Goal: Task Accomplishment & Management: Manage account settings

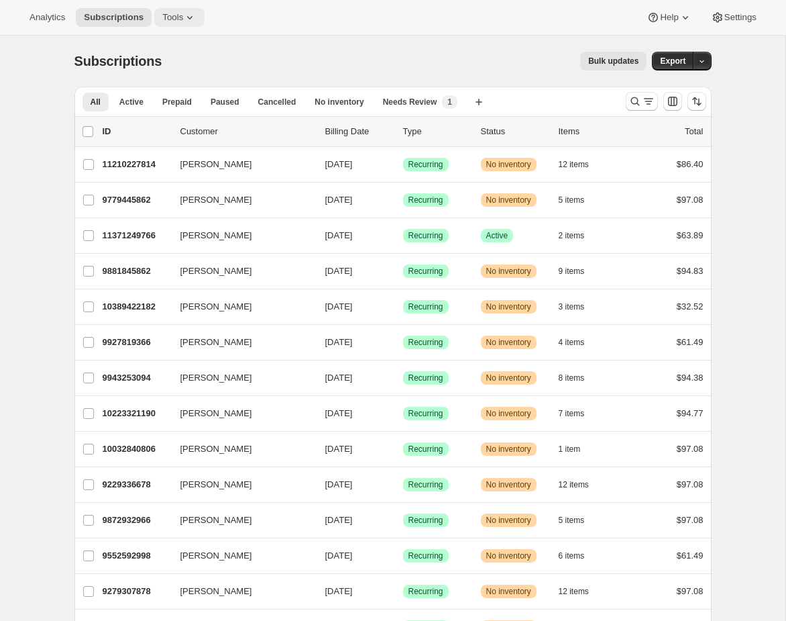
click at [180, 17] on span "Tools" at bounding box center [172, 17] width 21 height 11
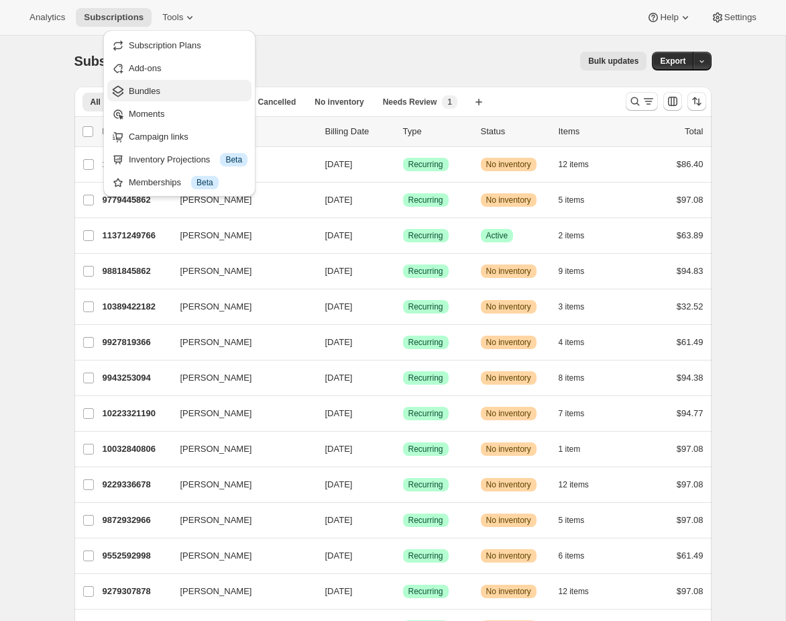
click at [159, 92] on span "Bundles" at bounding box center [145, 91] width 32 height 10
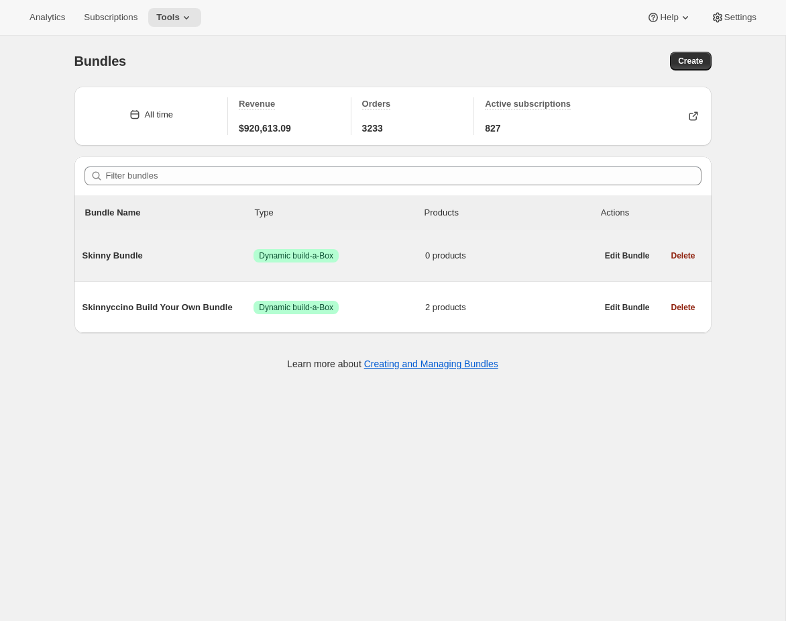
click at [383, 254] on span "Success Dynamic build-a-Box" at bounding box center [340, 255] width 172 height 13
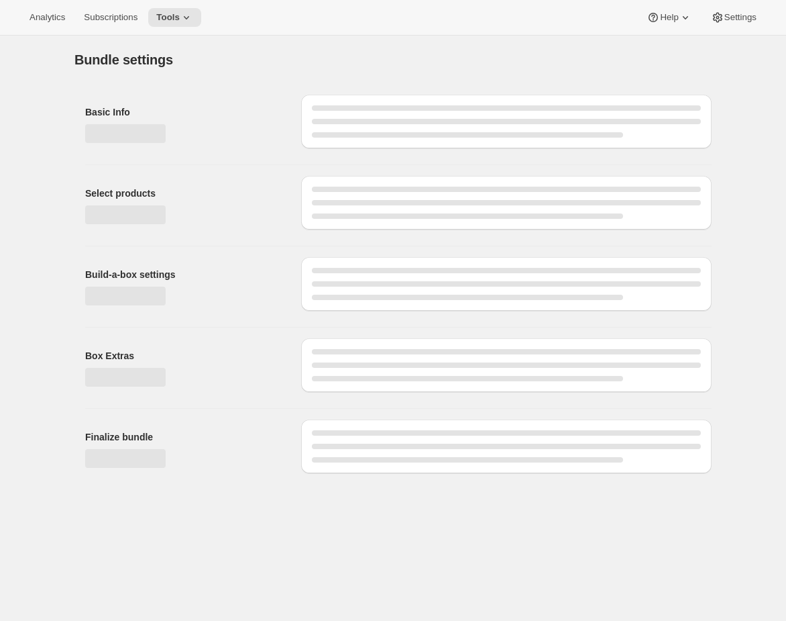
type input "Skinny Bundle"
checkbox input "true"
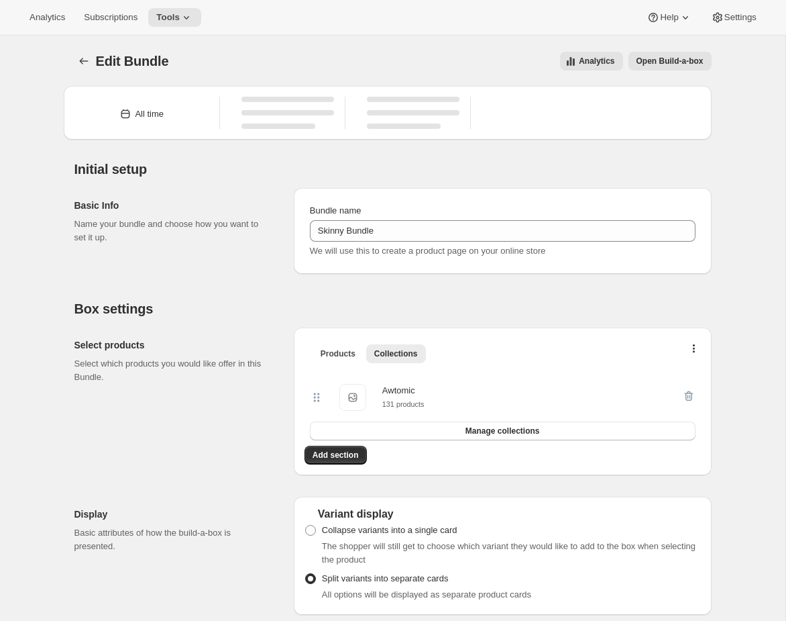
click at [682, 68] on button "Open Build-a-box" at bounding box center [670, 61] width 83 height 19
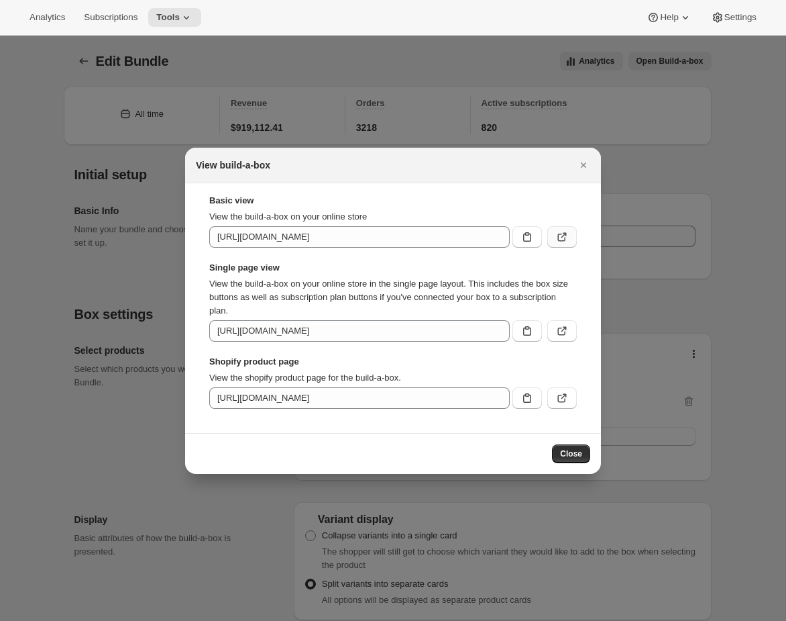
click at [568, 240] on icon ":rdm:" at bounding box center [562, 236] width 13 height 13
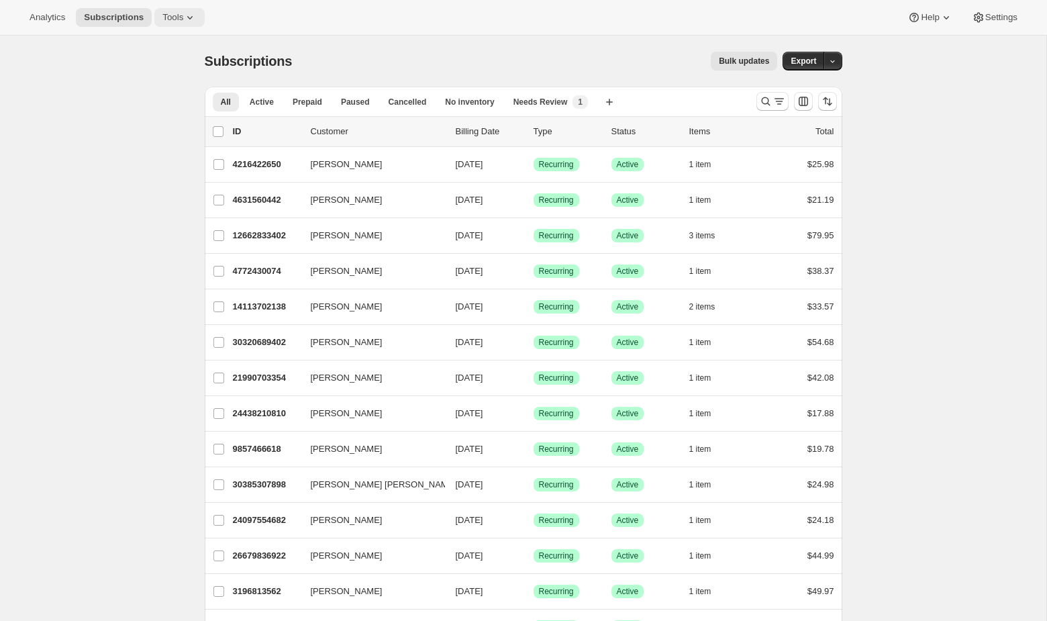
click at [183, 20] on span "Tools" at bounding box center [172, 17] width 21 height 11
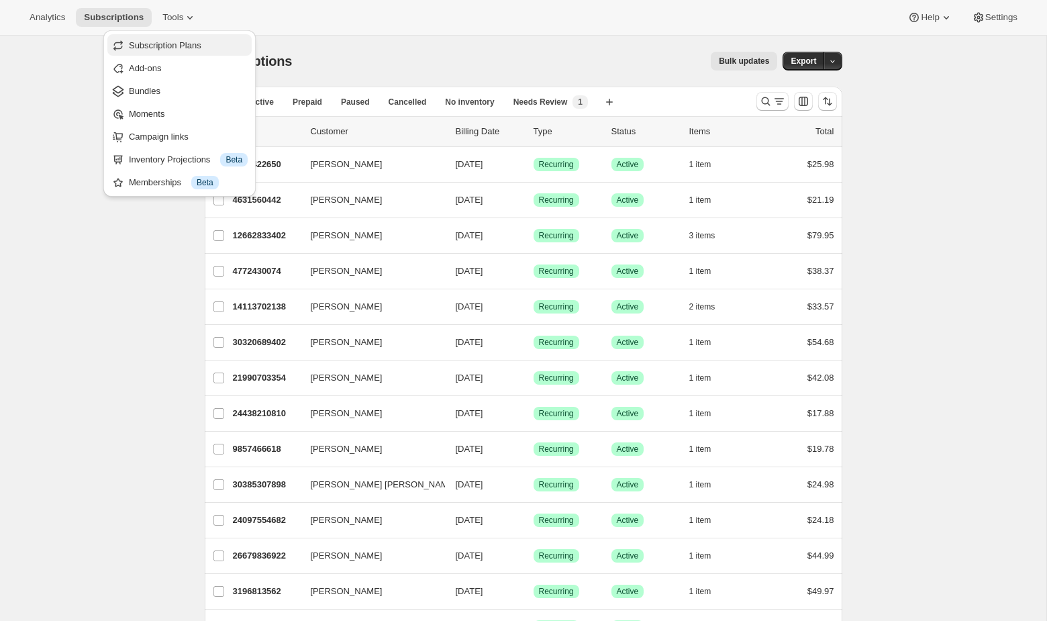
click at [184, 49] on span "Subscription Plans" at bounding box center [165, 45] width 72 height 10
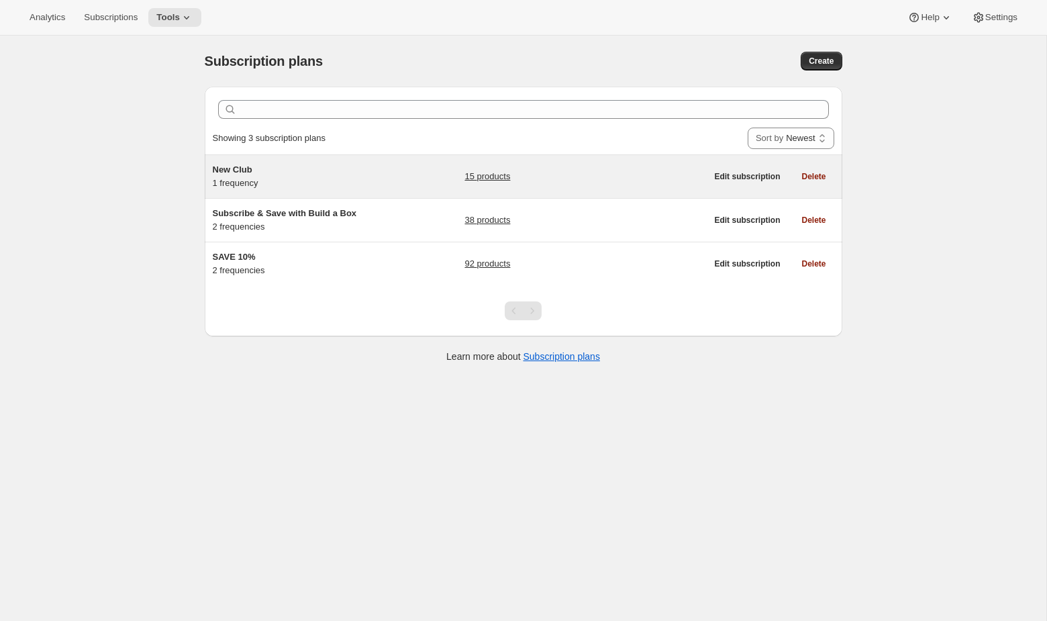
click at [491, 174] on link "15 products" at bounding box center [487, 176] width 46 height 13
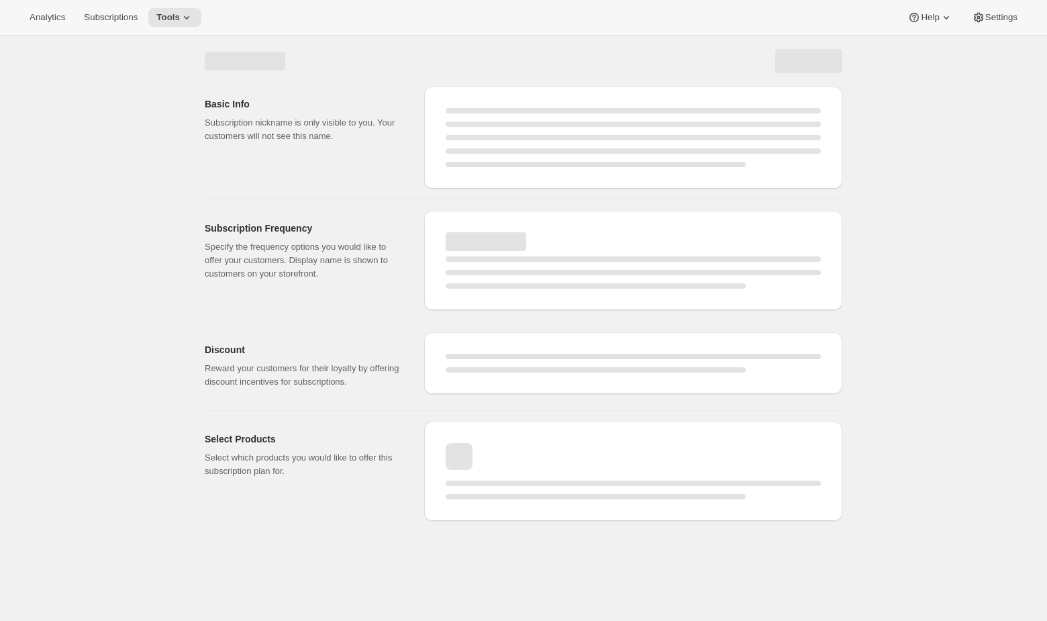
select select "WEEK"
select select "MONTH"
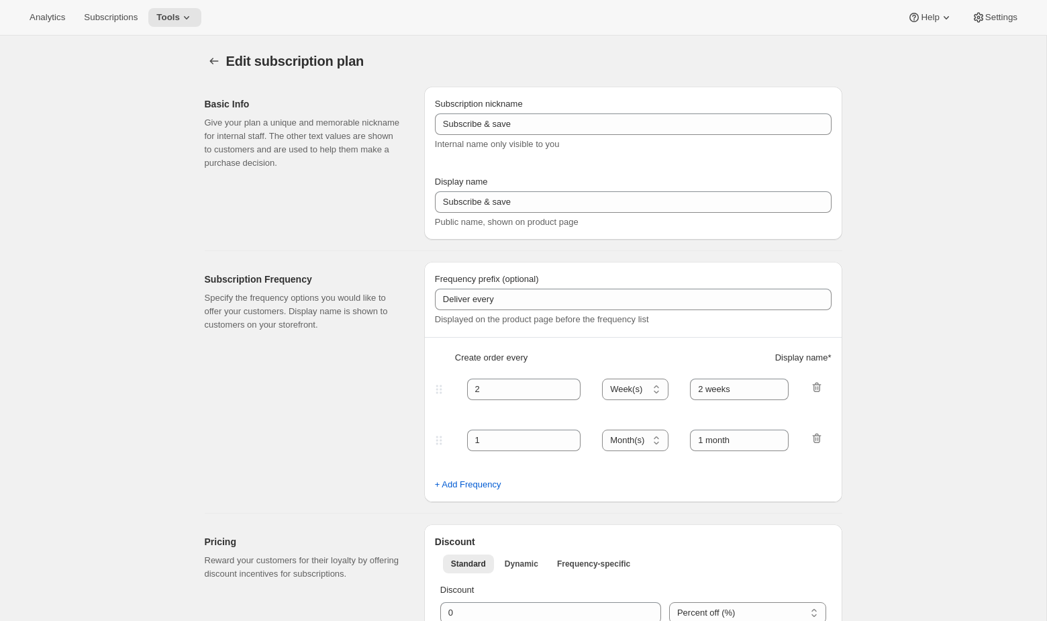
type input "New Club"
type input "Join & Save 20%"
type input "1"
select select "MONTH"
type input "Month"
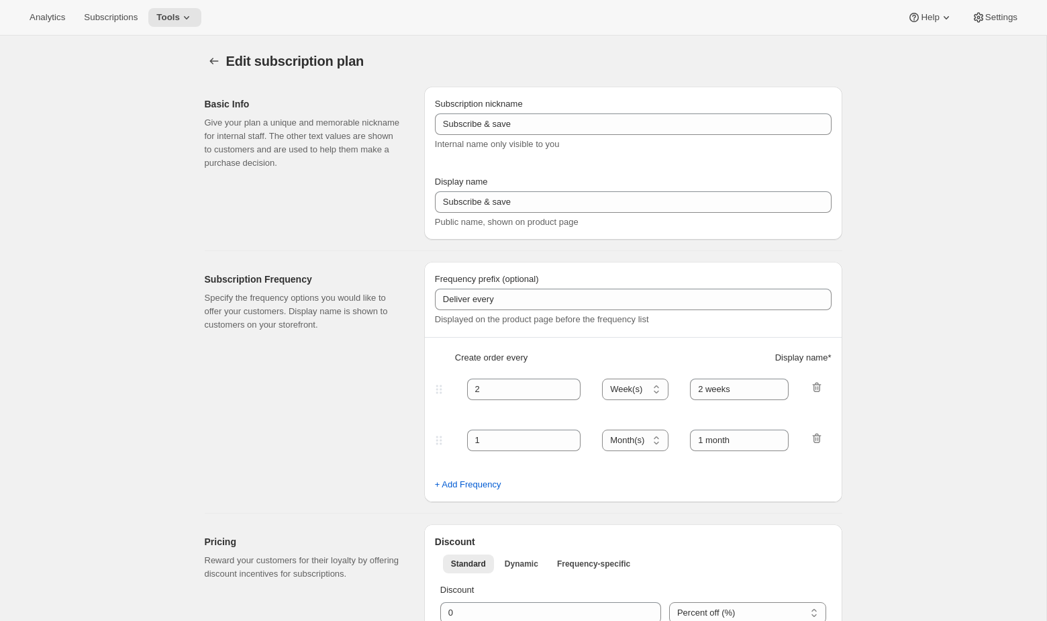
type input "20"
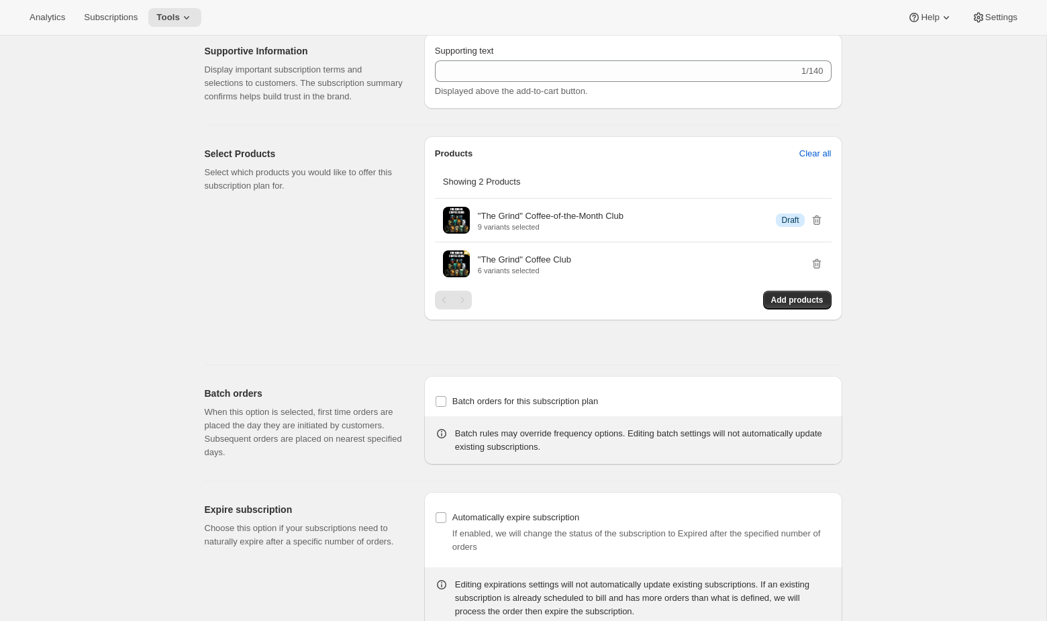
scroll to position [733, 0]
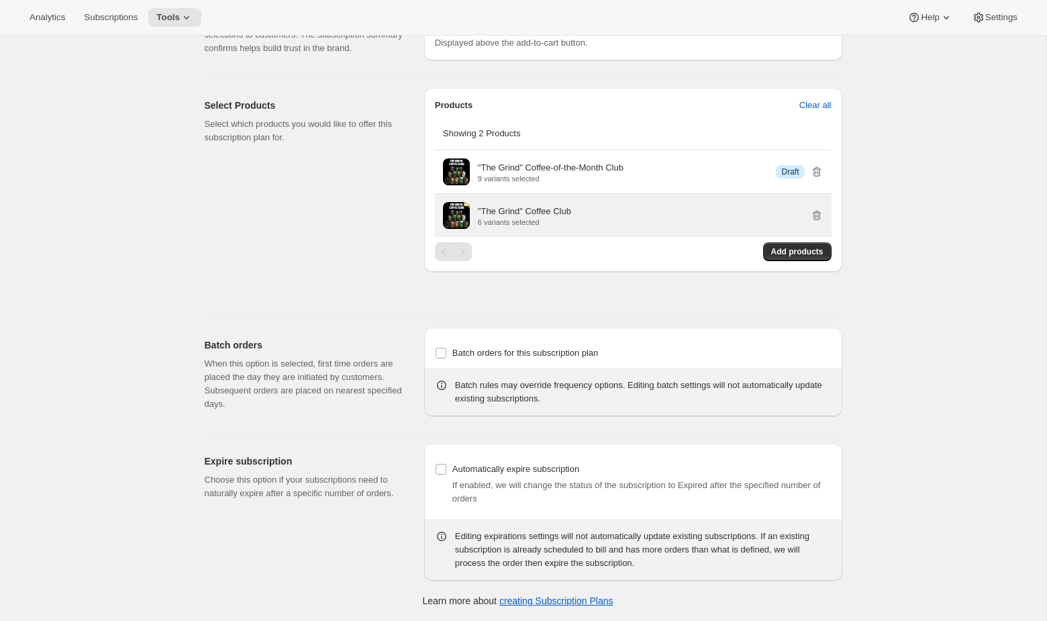
click at [569, 214] on p ""The Grind" Coffee Club" at bounding box center [524, 211] width 93 height 13
drag, startPoint x: 580, startPoint y: 219, endPoint x: 477, endPoint y: 213, distance: 102.8
click at [477, 213] on div ""The Grind" Coffee Club 6 variants selected" at bounding box center [633, 215] width 380 height 27
copy div ""The Grind" Coffee Club 6 variants selected"
click at [613, 201] on div ""The Grind" Coffee Club 6 variants selected" at bounding box center [633, 215] width 396 height 43
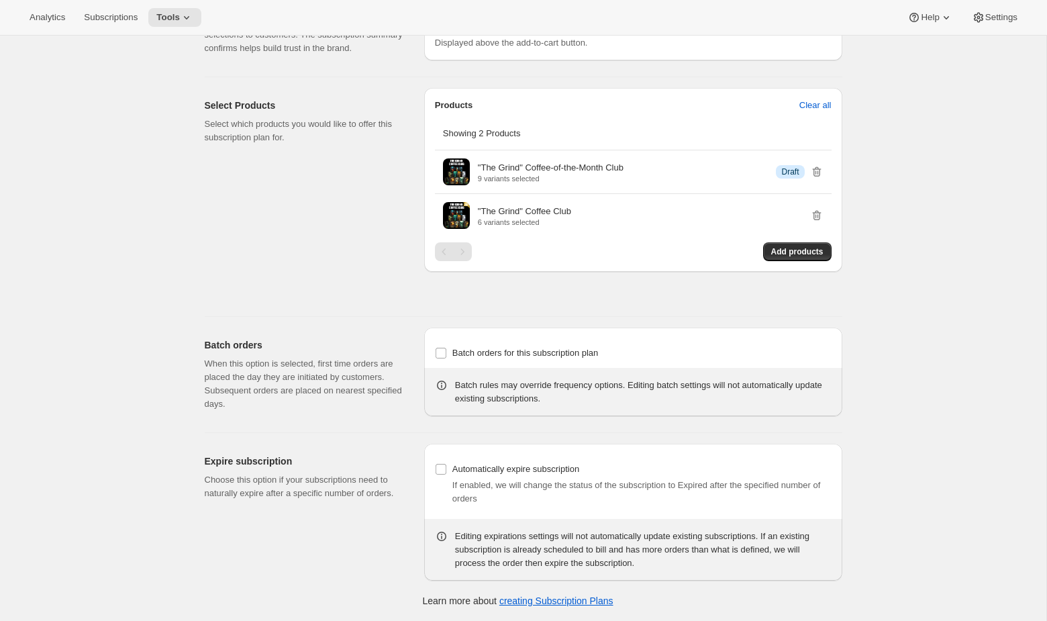
click at [181, 32] on div "Analytics Subscriptions Tools Help Settings" at bounding box center [523, 18] width 1047 height 36
click at [176, 25] on button "Tools" at bounding box center [174, 17] width 53 height 19
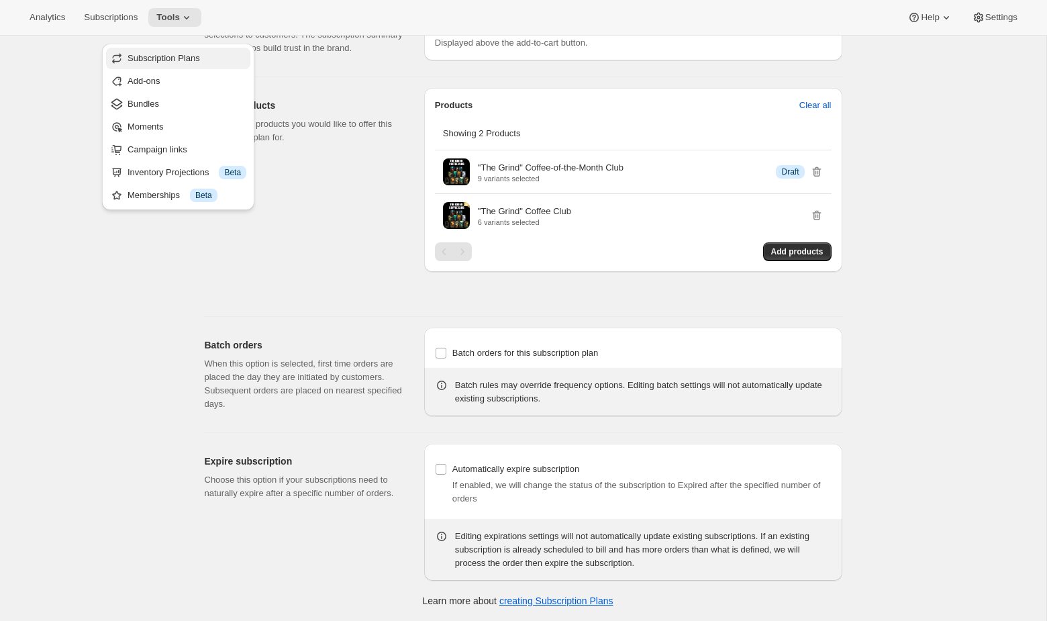
click at [164, 53] on span "Subscription Plans" at bounding box center [163, 58] width 72 height 10
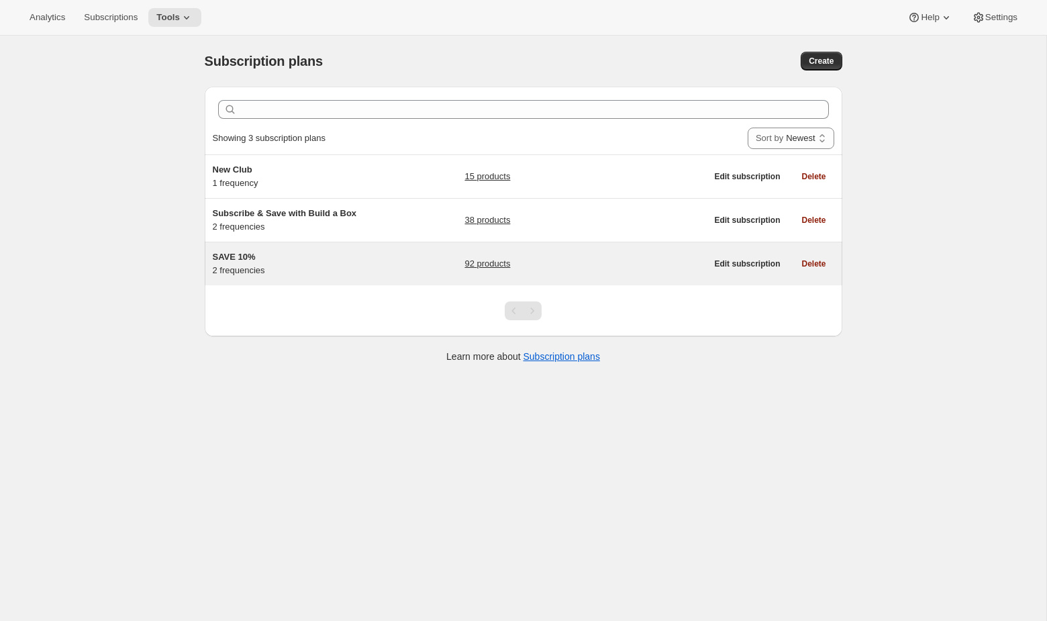
click at [383, 272] on div "SAVE 10% 2 frequencies 92 products" at bounding box center [460, 263] width 494 height 27
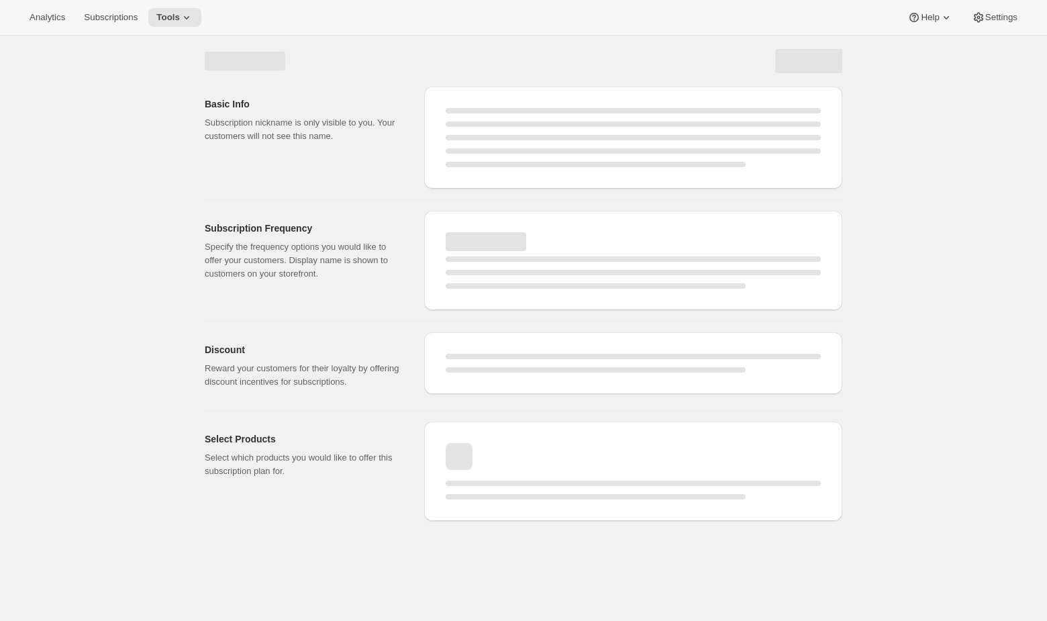
select select "WEEK"
select select "MONTH"
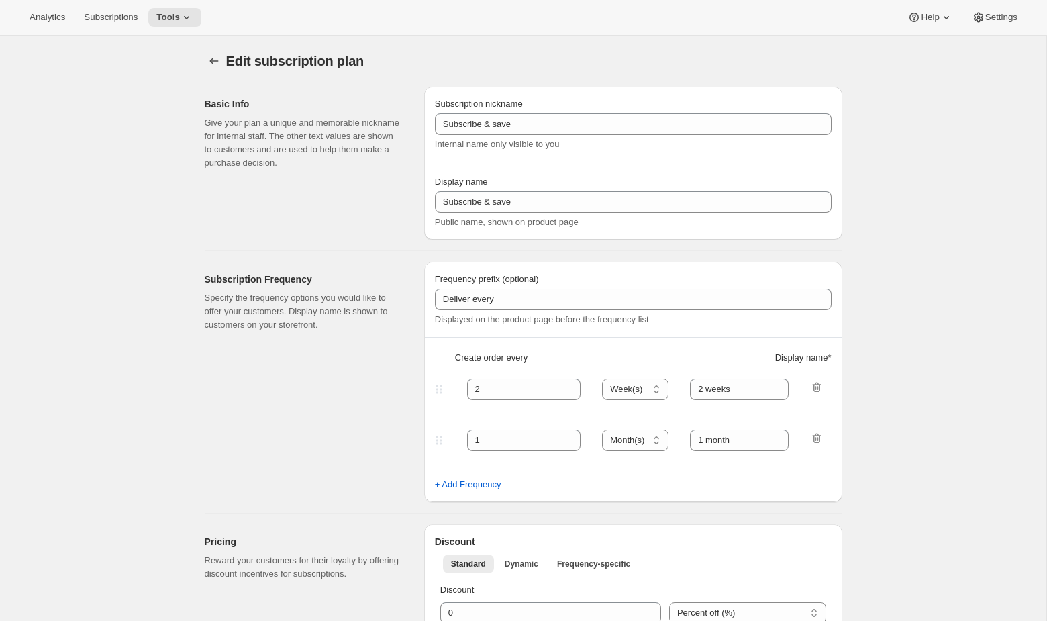
type input "SAVE 10%"
type input "SAVE 10% WITH ROAST & SHIP DELIVERY"
type input "DELIVER FRESH EVERY:"
type input "1"
select select "MONTH"
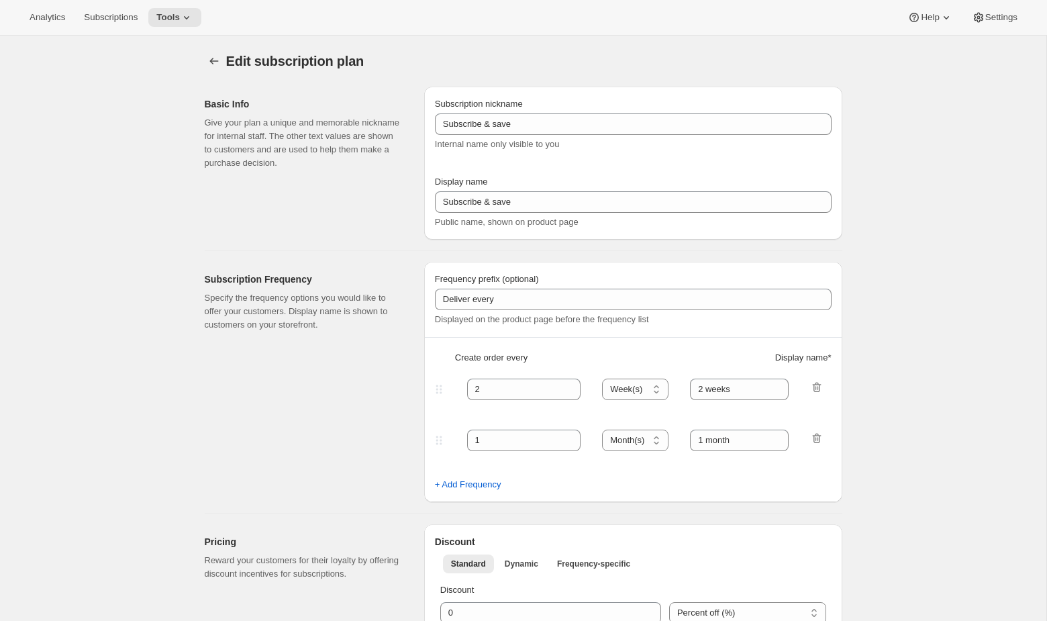
type input "One Month"
type input "2"
select select "WEEK"
type input "Two Weeks"
type input "10"
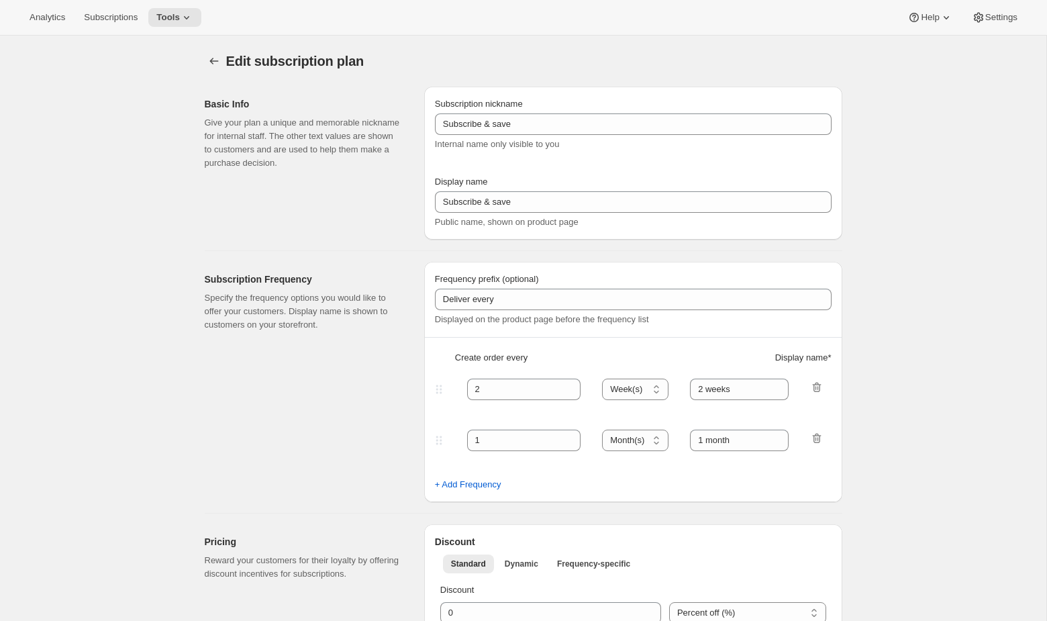
type input "Don't worry! You can adjust, cancel, add or delete your deliveries anytime."
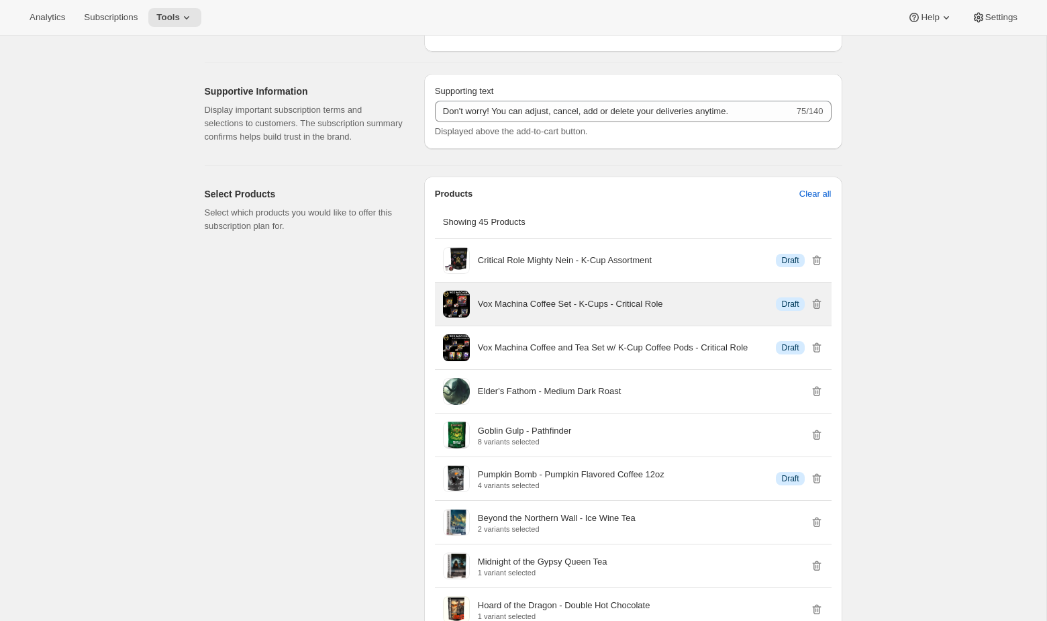
scroll to position [729, 0]
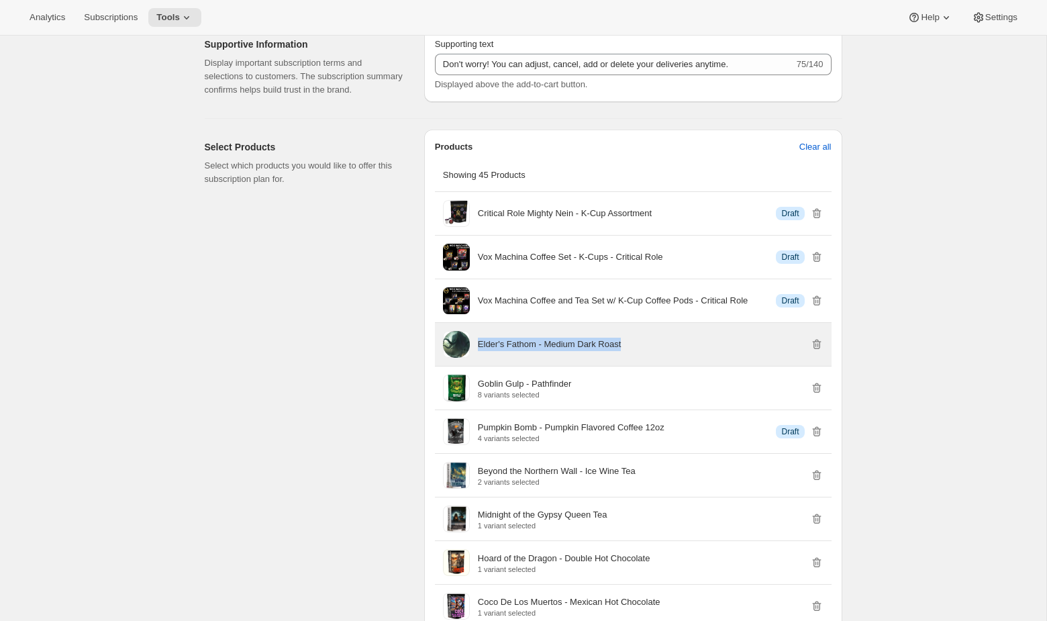
copy p "Elder's Fathom - Medium Dark Roast"
drag, startPoint x: 638, startPoint y: 362, endPoint x: 478, endPoint y: 363, distance: 160.3
click at [478, 351] on div "Elder's Fathom - Medium Dark Roast" at bounding box center [651, 343] width 346 height 13
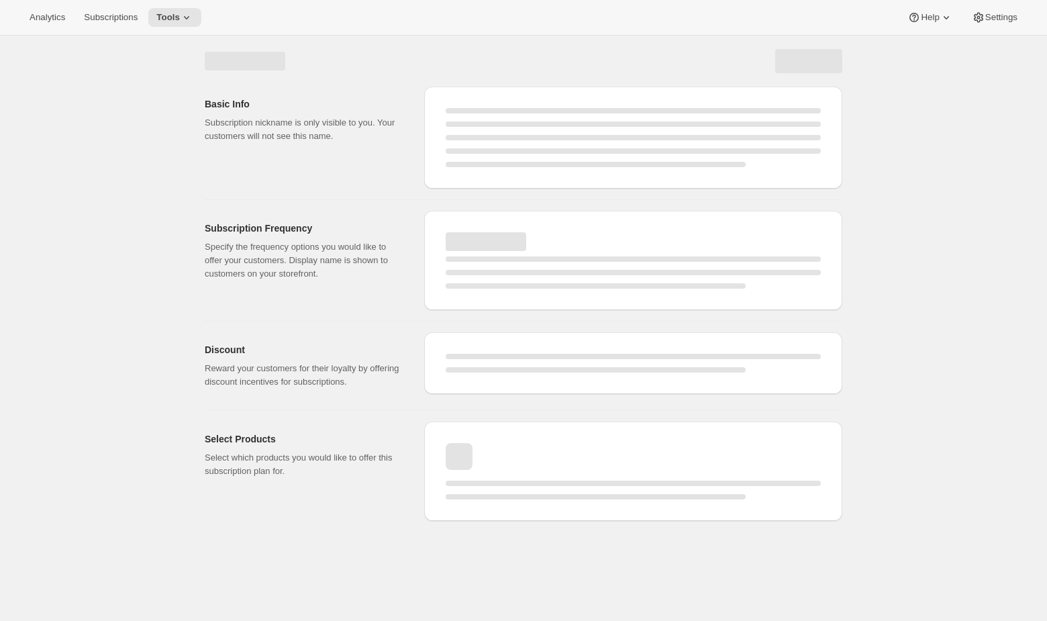
select select "WEEK"
select select "MONTH"
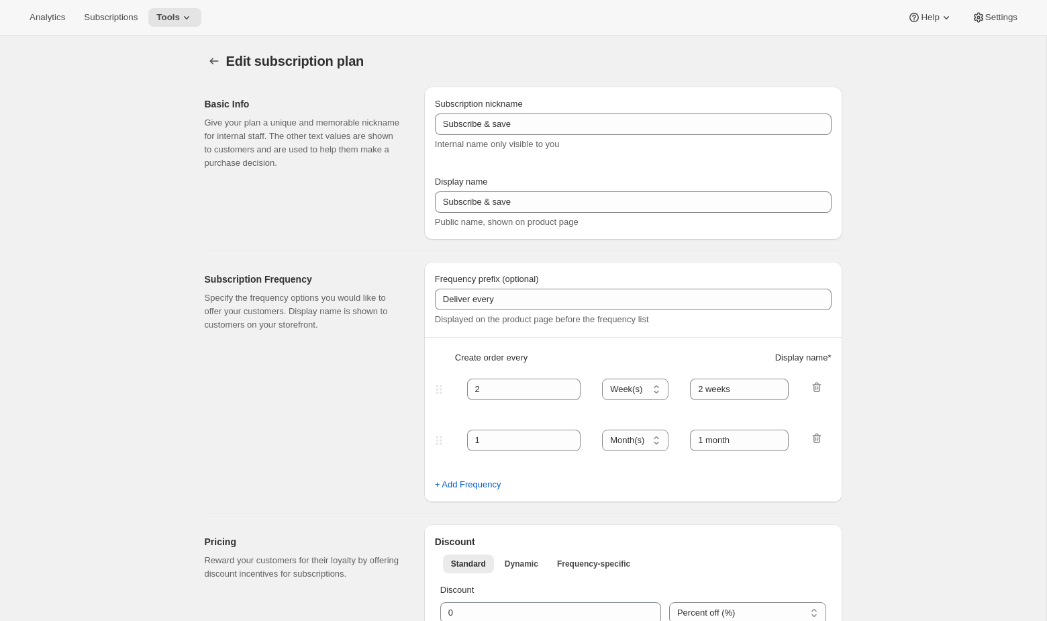
type input "SAVE 10%"
type input "SAVE 10% WITH ROAST & SHIP DELIVERY"
type input "DELIVER FRESH EVERY:"
type input "1"
select select "MONTH"
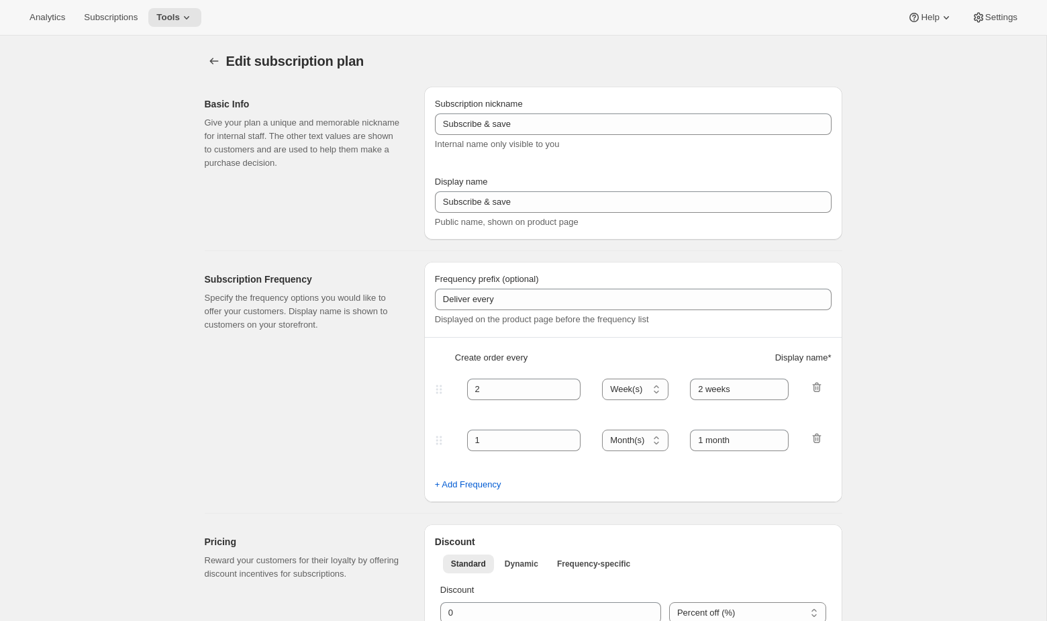
type input "One Month"
type input "2"
select select "WEEK"
type input "Two Weeks"
type input "10"
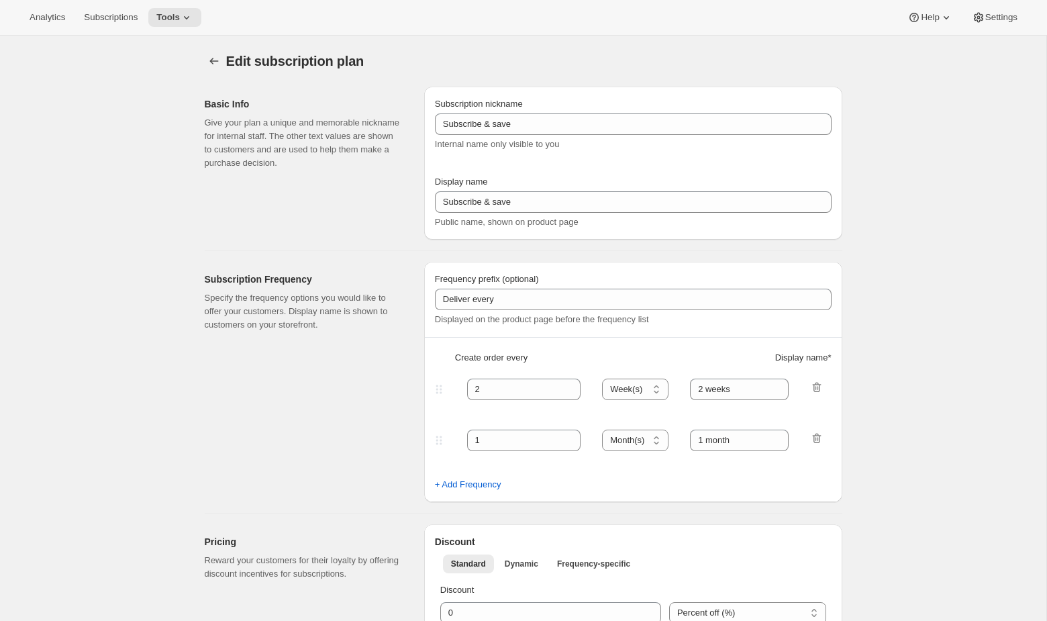
type input "Don't worry! You can adjust, cancel, add or delete your deliveries anytime."
